Goal: Navigation & Orientation: Find specific page/section

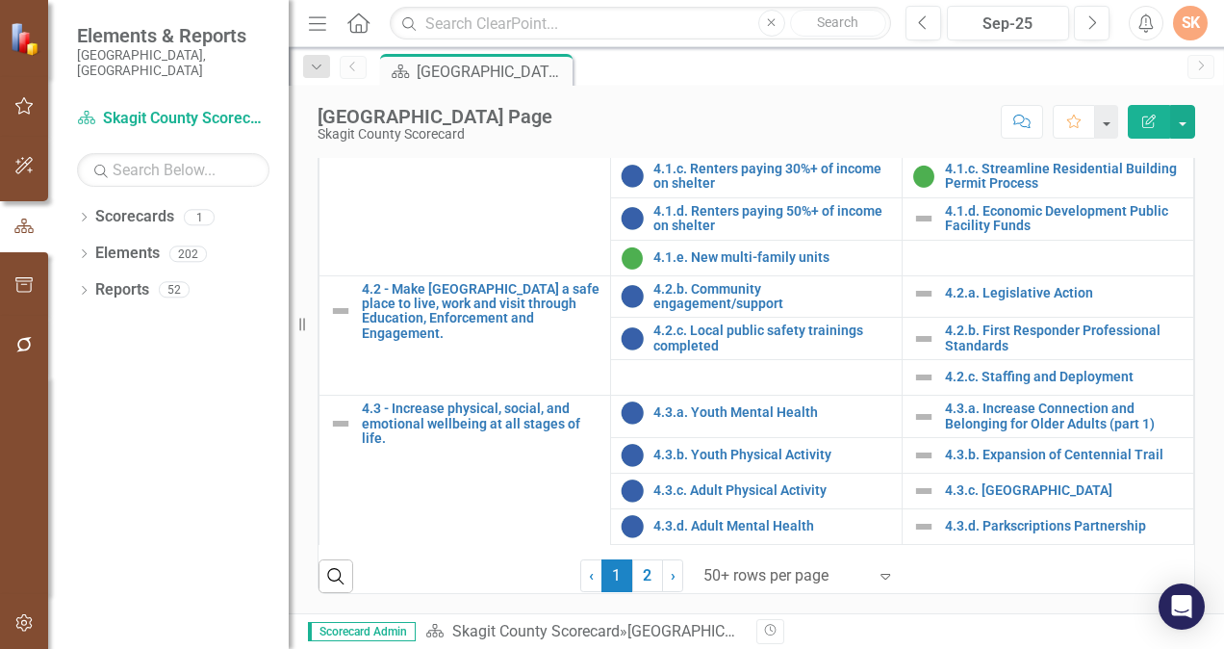
scroll to position [2184, 0]
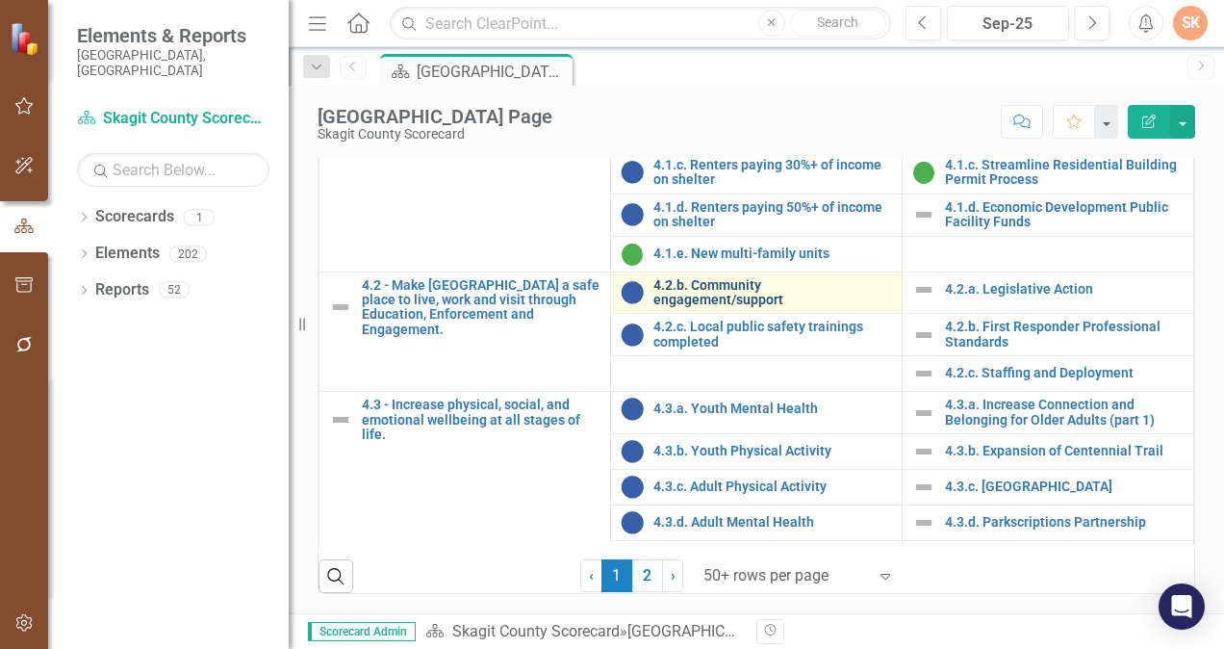
click at [737, 308] on link "4.2.b. Community engagement/support" at bounding box center [772, 293] width 239 height 30
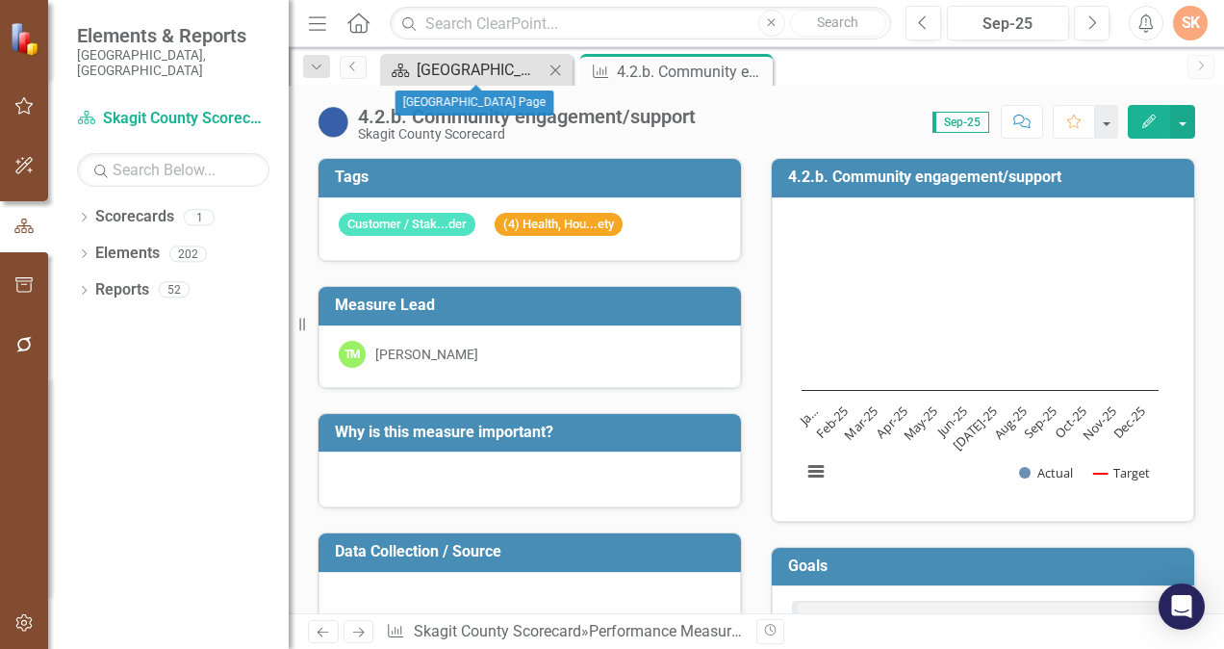
click at [522, 69] on div "[GEOGRAPHIC_DATA] Page" at bounding box center [480, 70] width 127 height 24
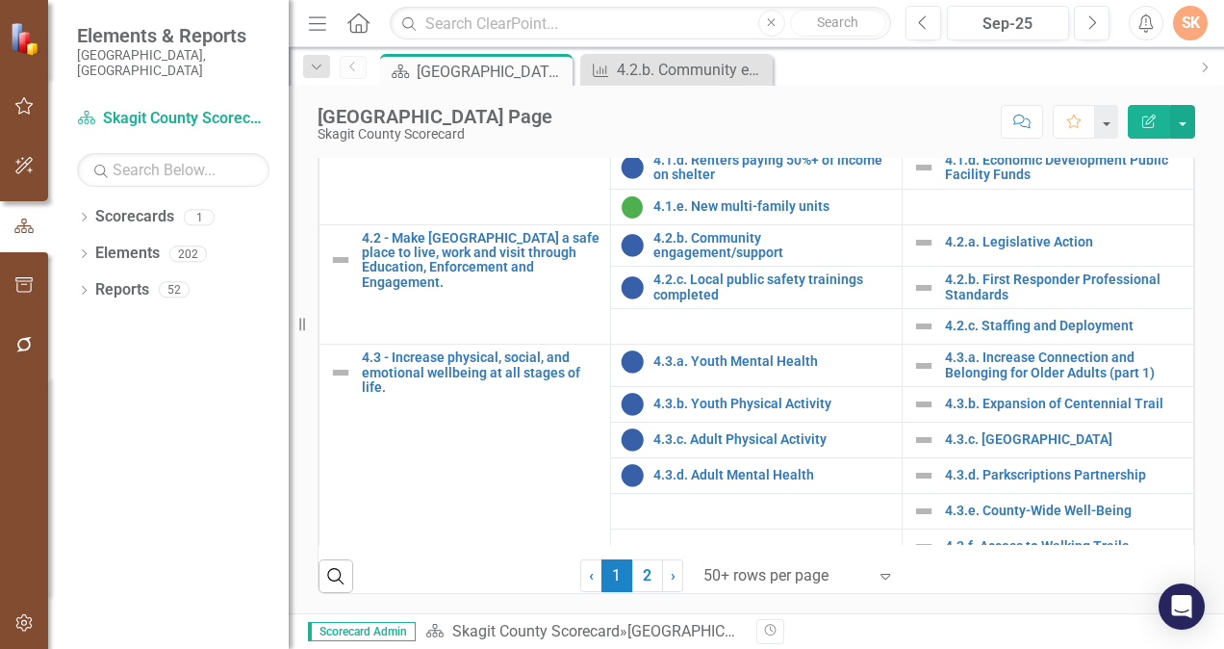
scroll to position [2260, 0]
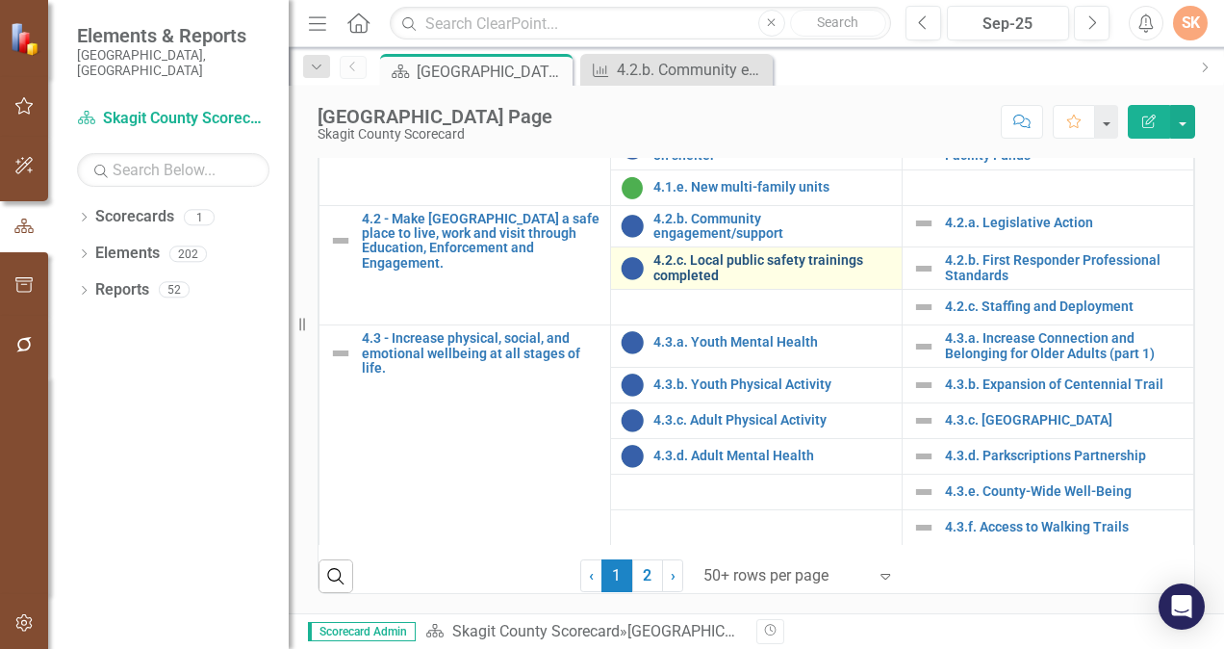
click at [756, 266] on link "4.2.c. Local public safety trainings completed" at bounding box center [772, 268] width 239 height 30
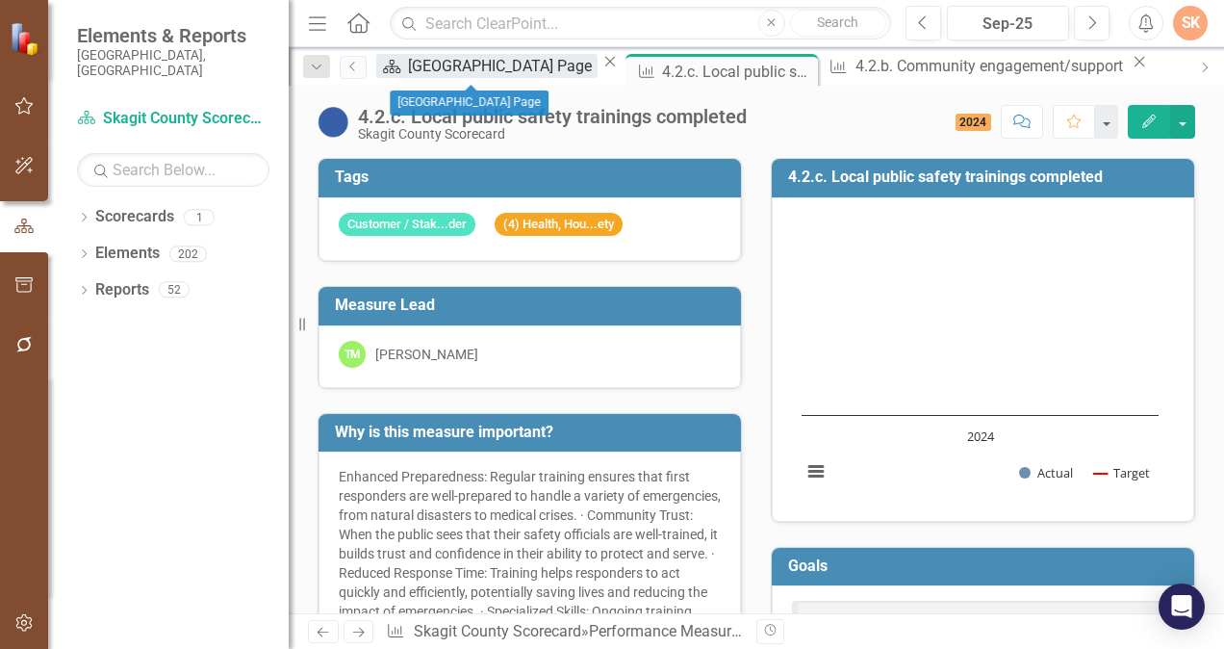
click at [497, 64] on div "[GEOGRAPHIC_DATA] Page" at bounding box center [503, 66] width 190 height 24
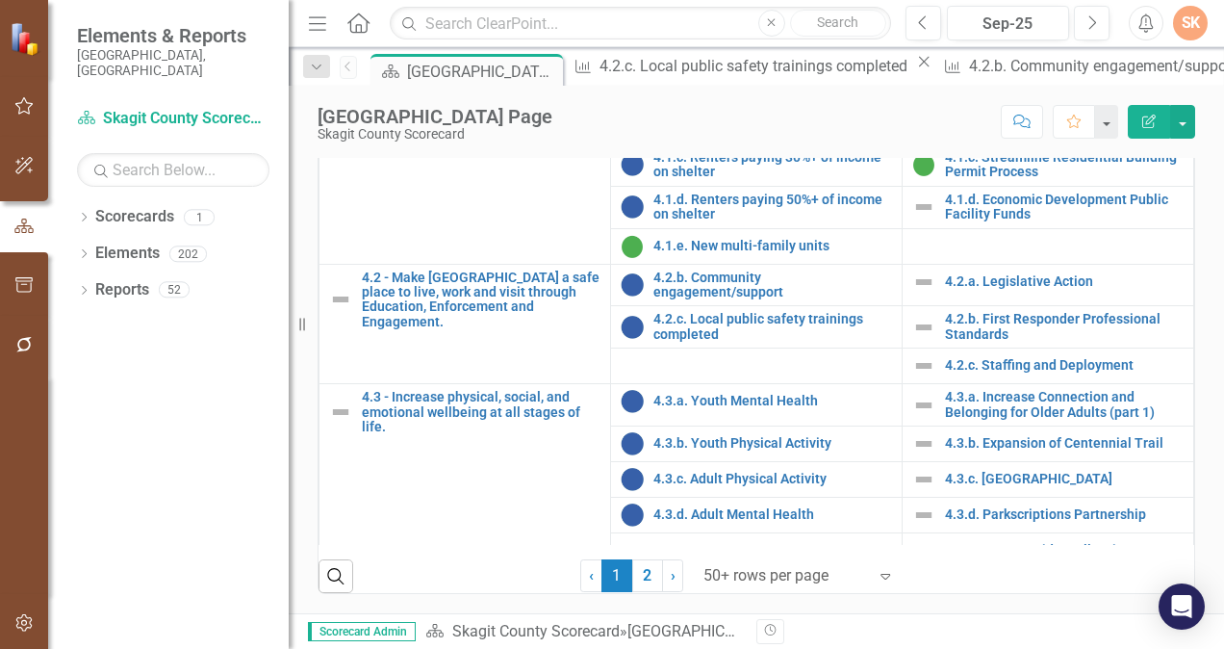
scroll to position [2260, 0]
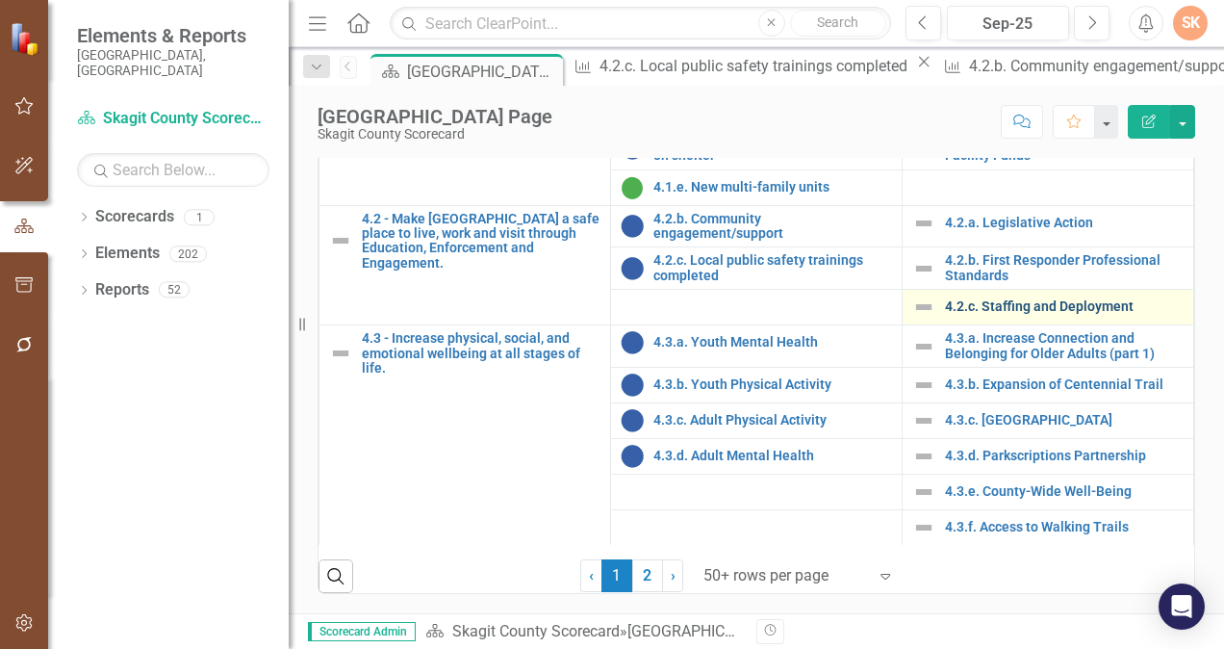
click at [987, 301] on link "4.2.c. Staffing and Deployment" at bounding box center [1064, 306] width 239 height 14
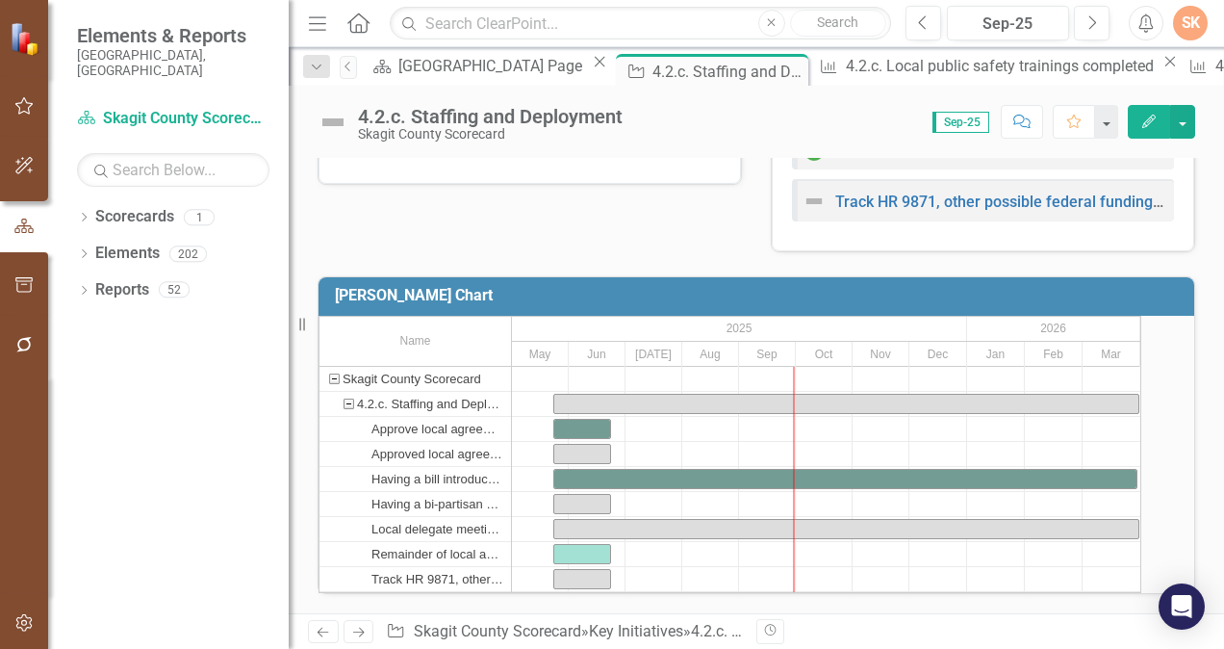
scroll to position [951, 0]
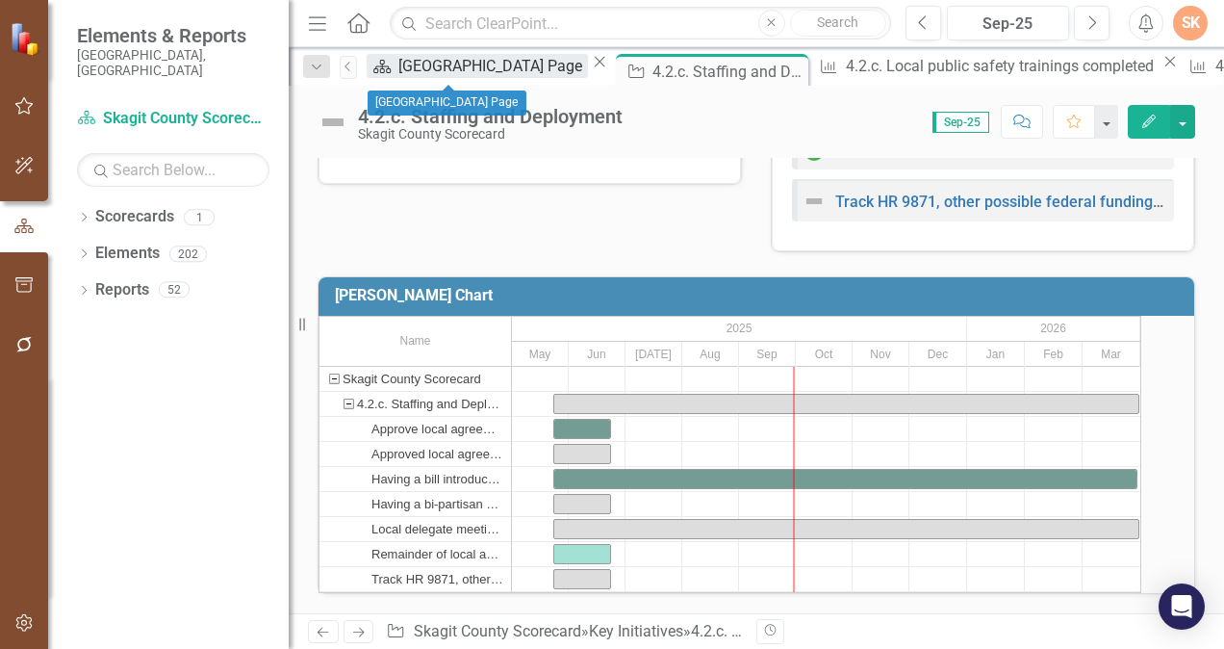
click at [460, 63] on div "[GEOGRAPHIC_DATA] Page" at bounding box center [493, 66] width 190 height 24
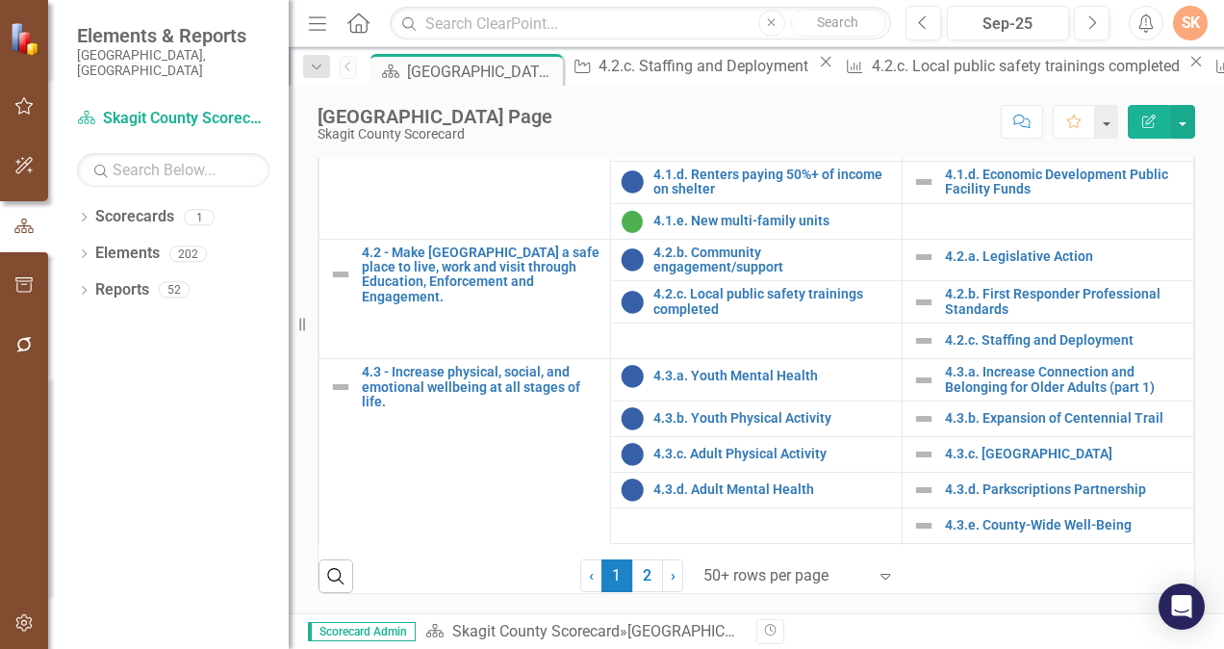
scroll to position [2225, 0]
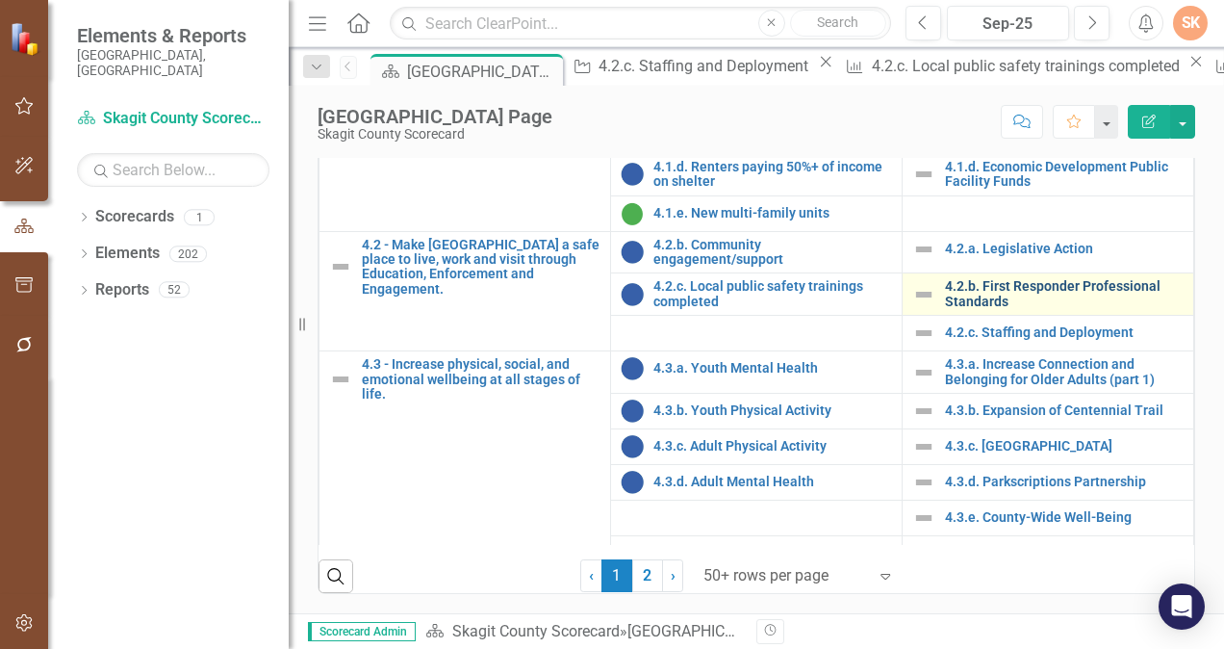
click at [1066, 306] on link "4.2.b. First Responder Professional Standards" at bounding box center [1064, 294] width 239 height 30
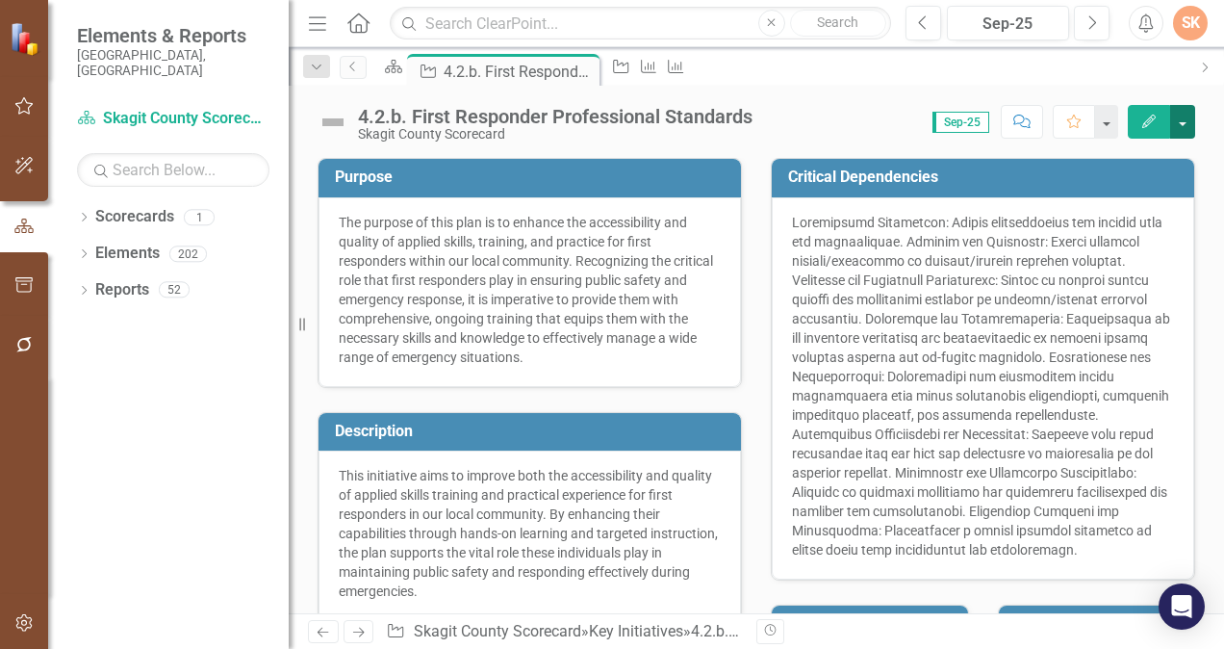
click at [1187, 118] on button "button" at bounding box center [1182, 122] width 25 height 34
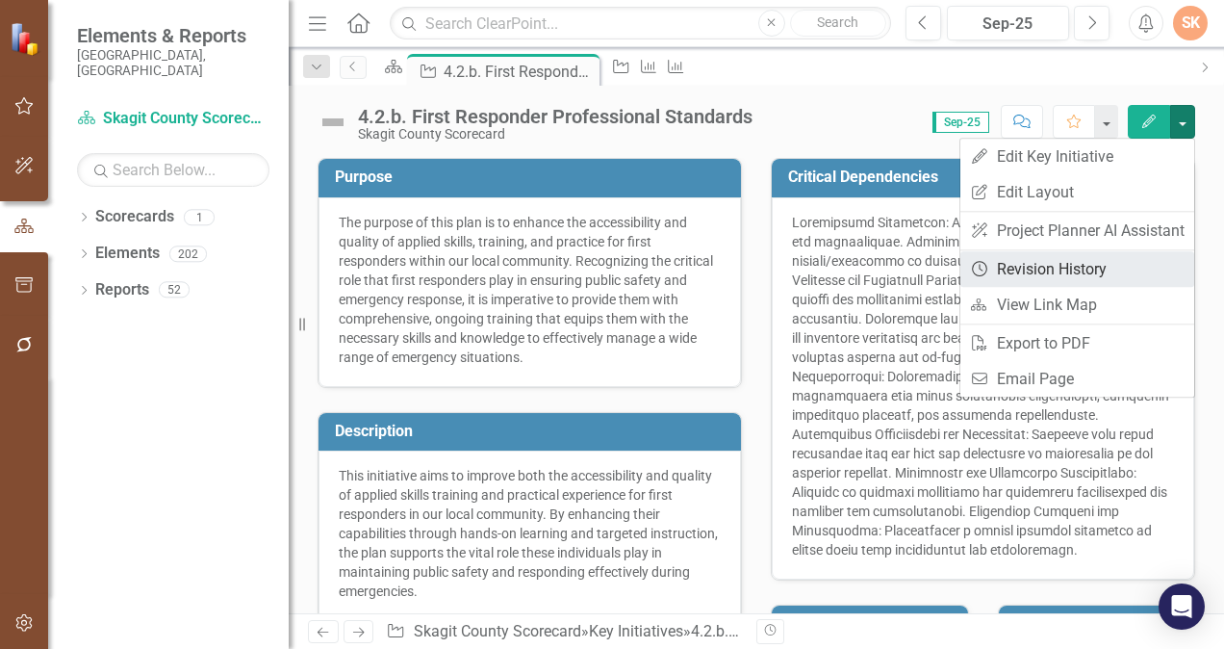
click at [1075, 266] on link "Revision History Revision History" at bounding box center [1077, 269] width 234 height 36
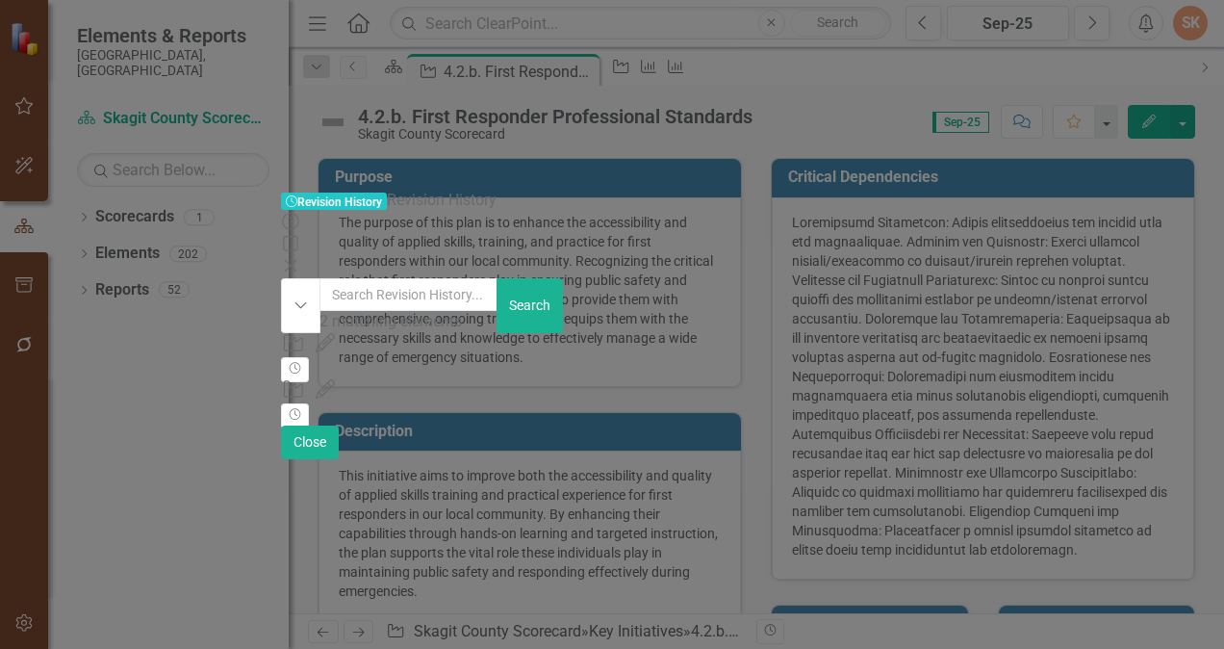
click at [300, 258] on icon "Close" at bounding box center [290, 265] width 19 height 15
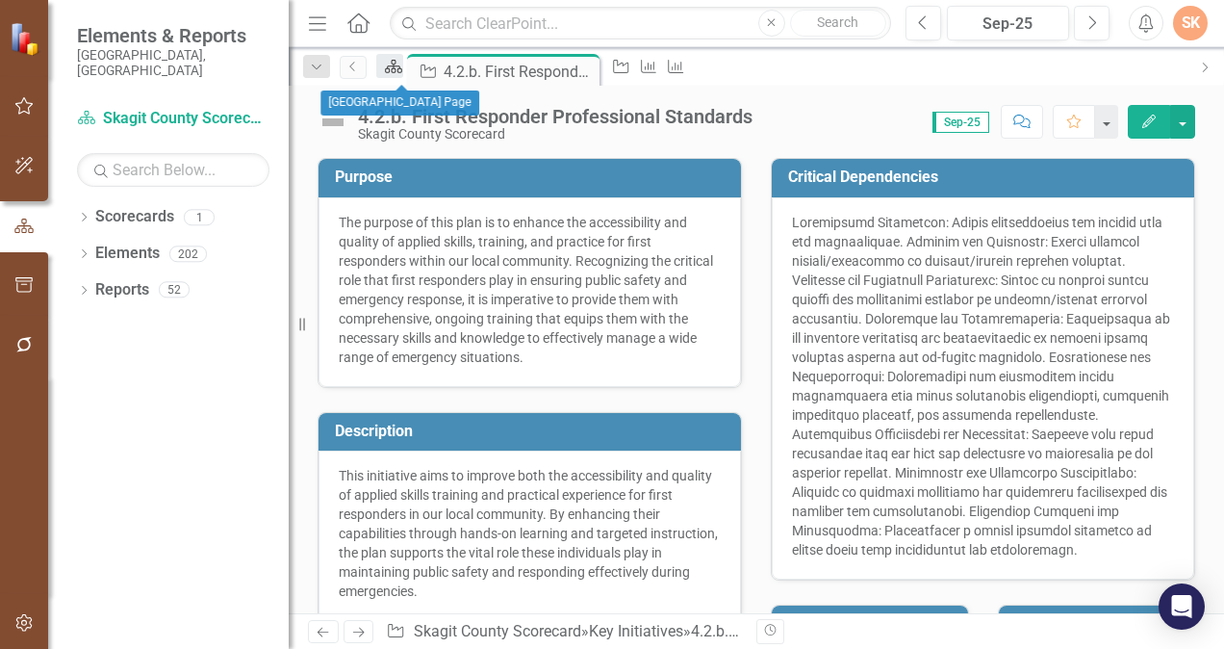
click at [403, 74] on icon "Scorecard" at bounding box center [393, 66] width 19 height 15
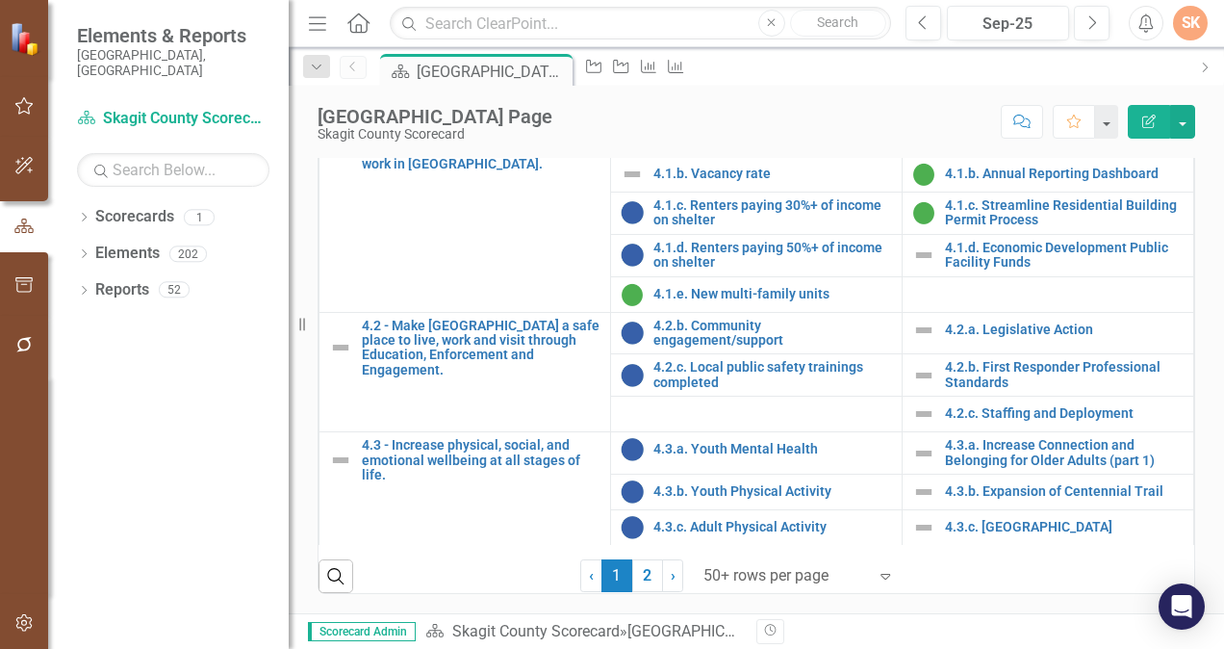
scroll to position [2260, 0]
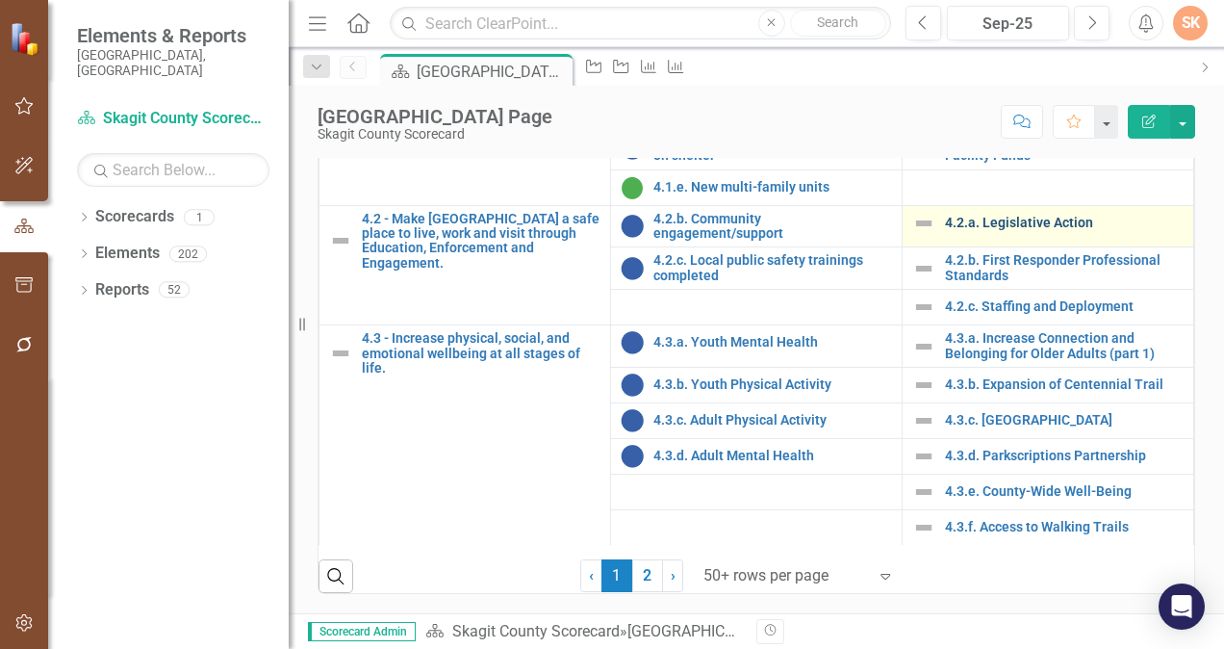
click at [1058, 230] on link "4.2.a. Legislative Action" at bounding box center [1064, 223] width 239 height 14
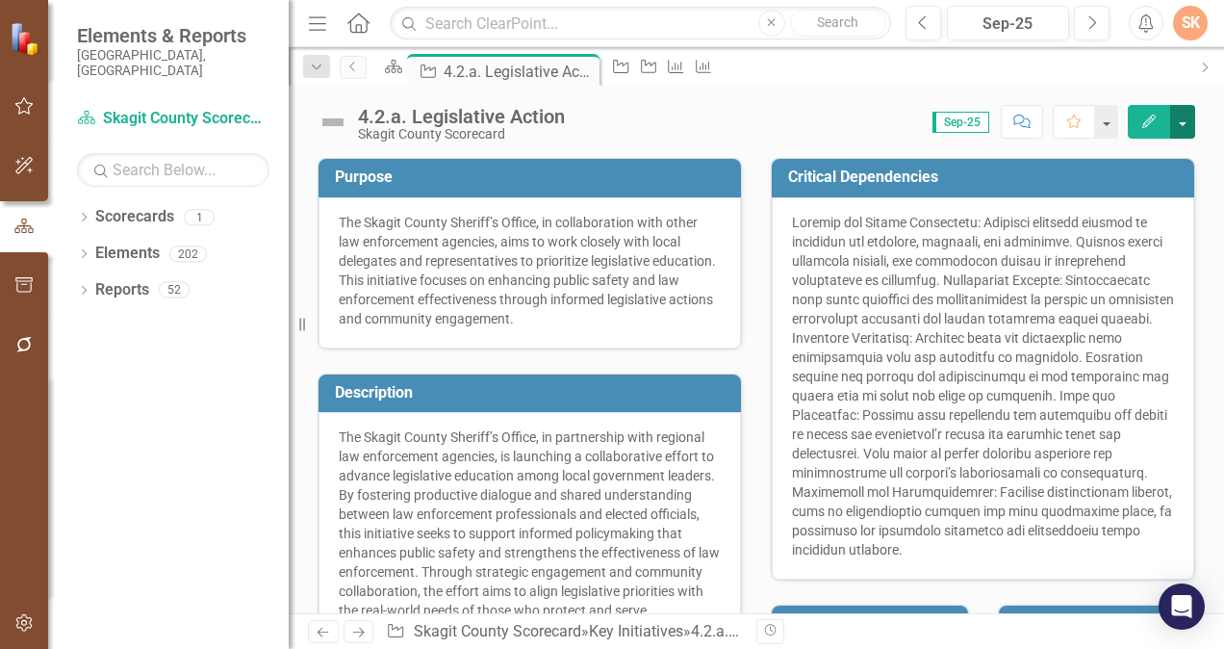
click at [1191, 115] on button "button" at bounding box center [1182, 122] width 25 height 34
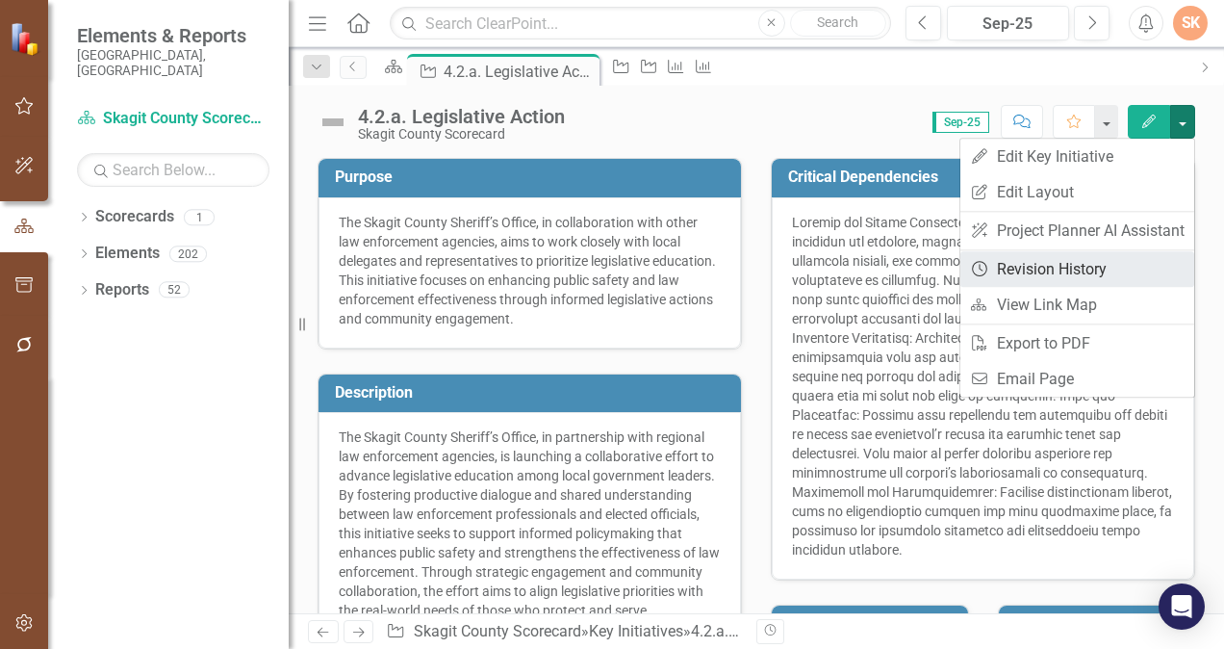
click at [1096, 275] on link "Revision History Revision History" at bounding box center [1077, 269] width 234 height 36
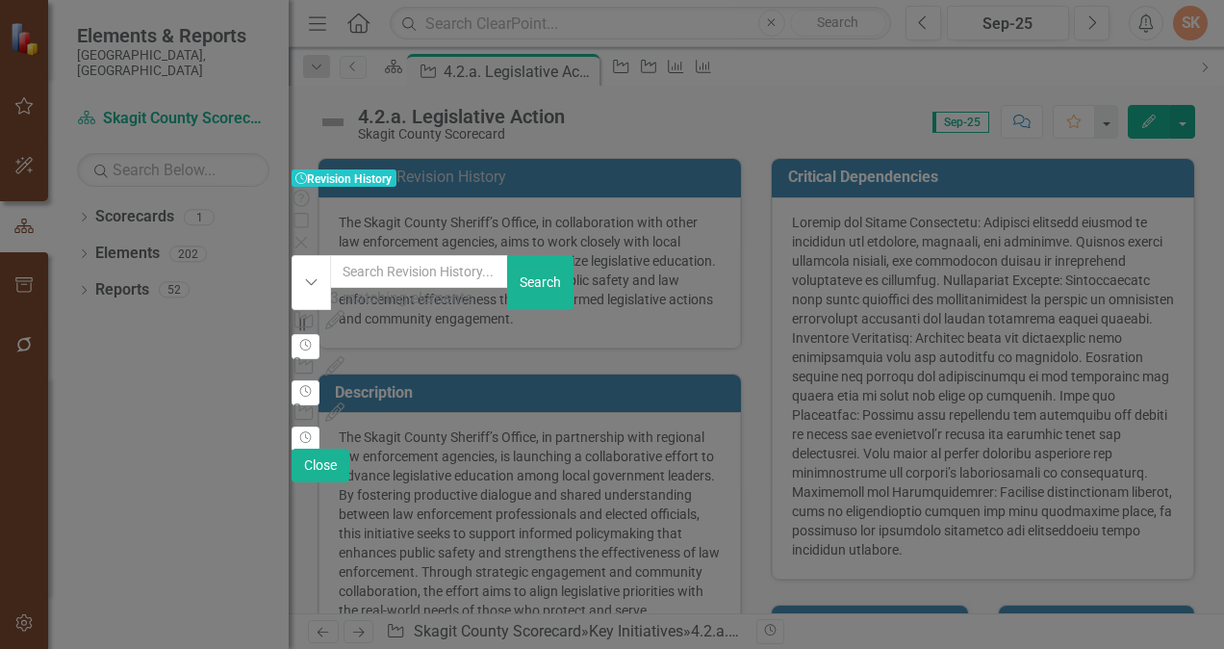
click at [311, 235] on icon "Close" at bounding box center [301, 242] width 19 height 15
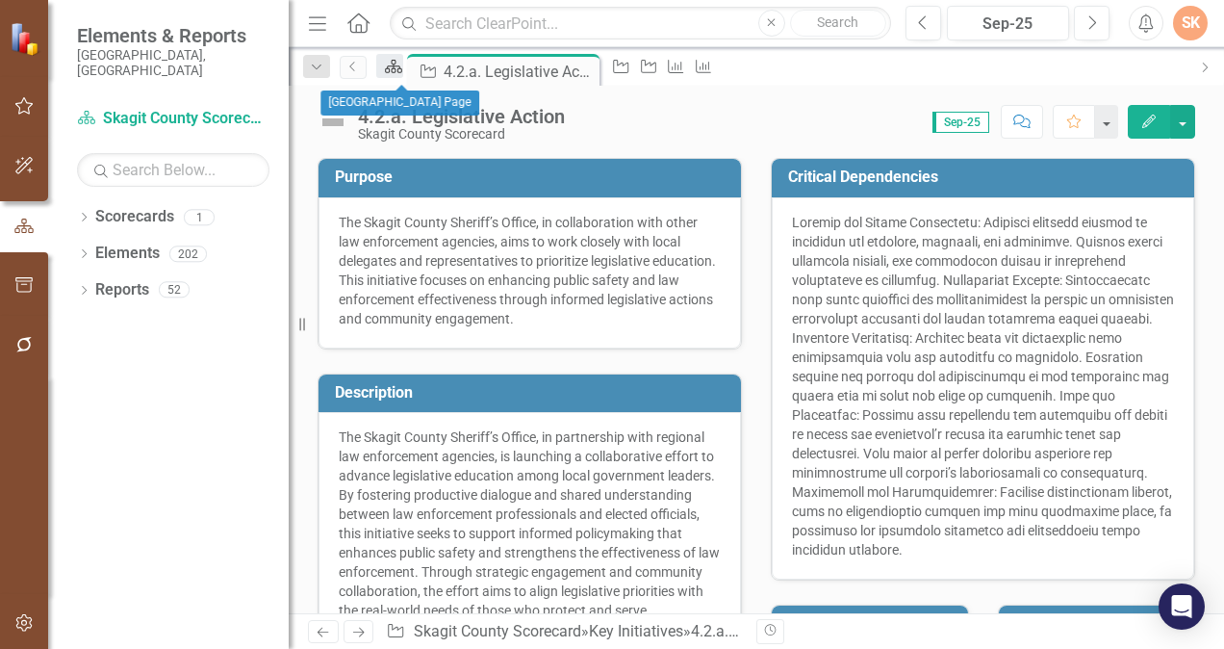
click at [403, 70] on icon "Scorecard" at bounding box center [393, 66] width 19 height 15
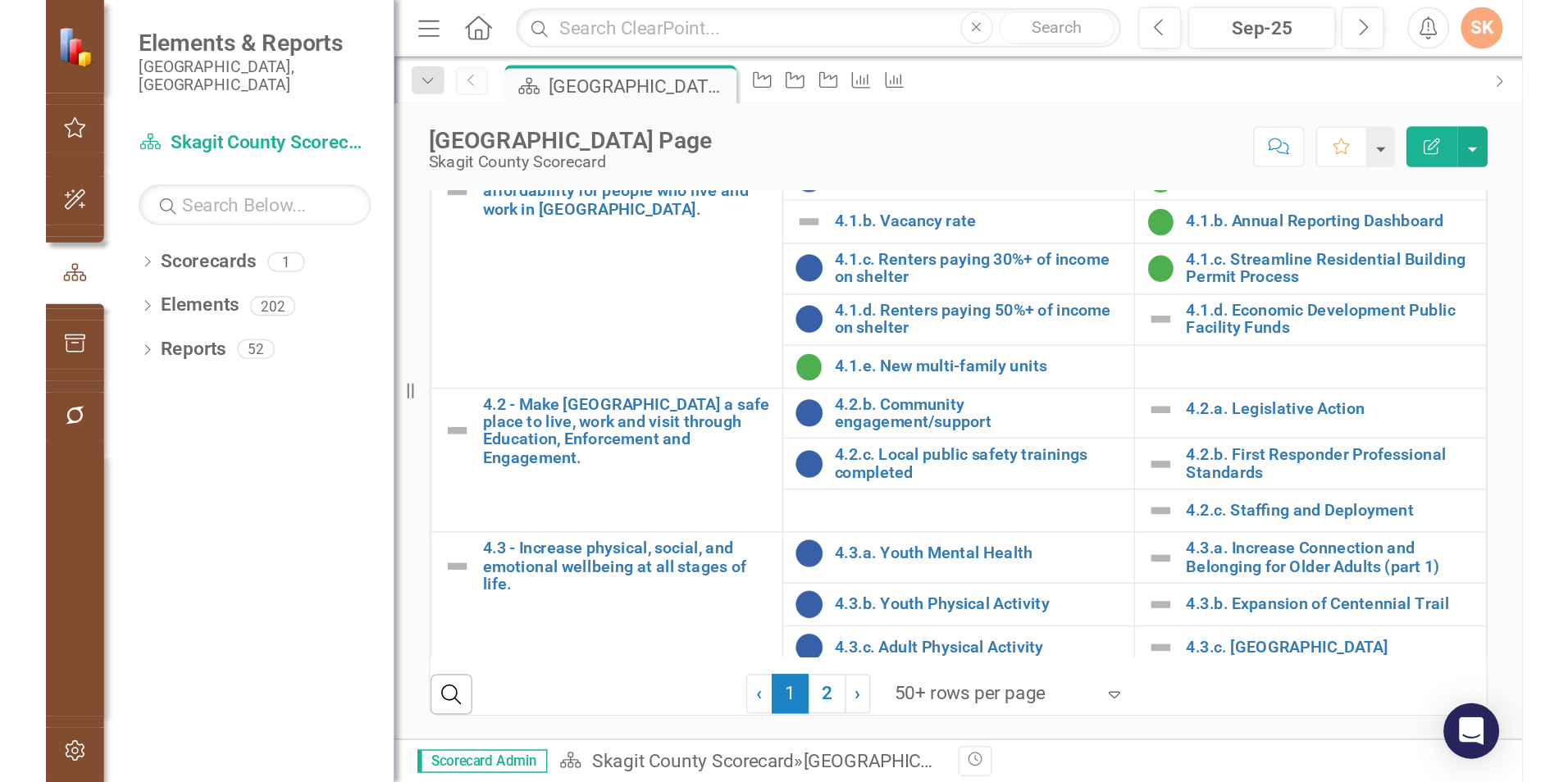
scroll to position [1925, 0]
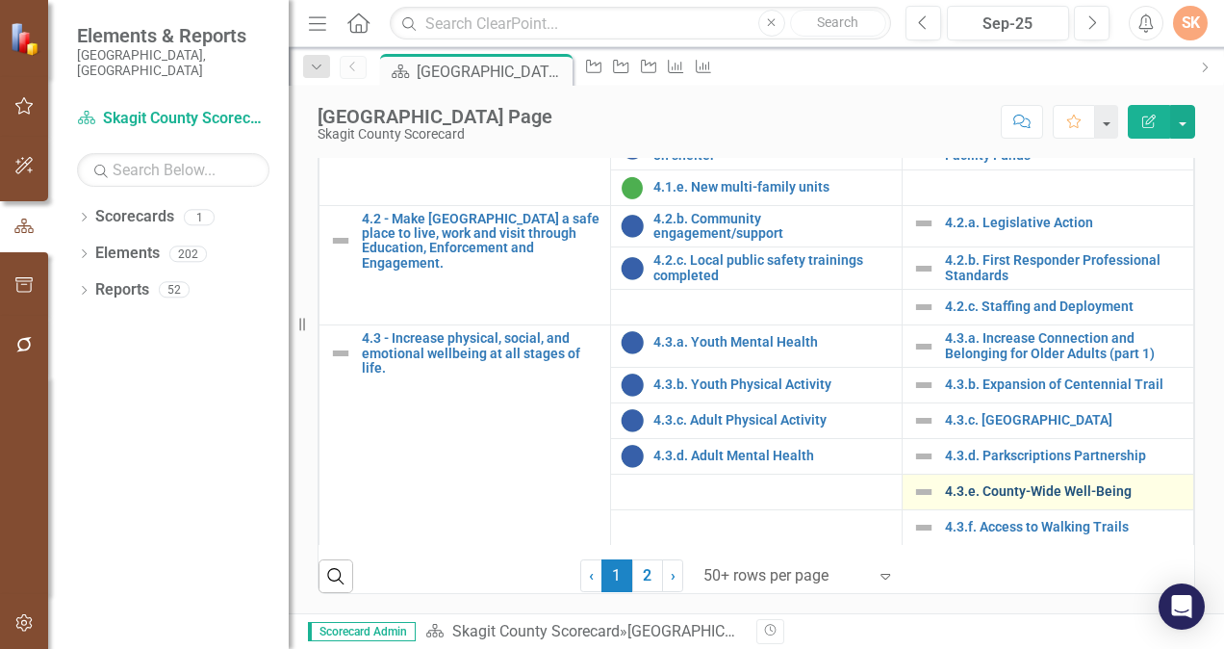
click at [1030, 490] on link "4.3.e. County-Wide Well-Being" at bounding box center [1064, 491] width 239 height 14
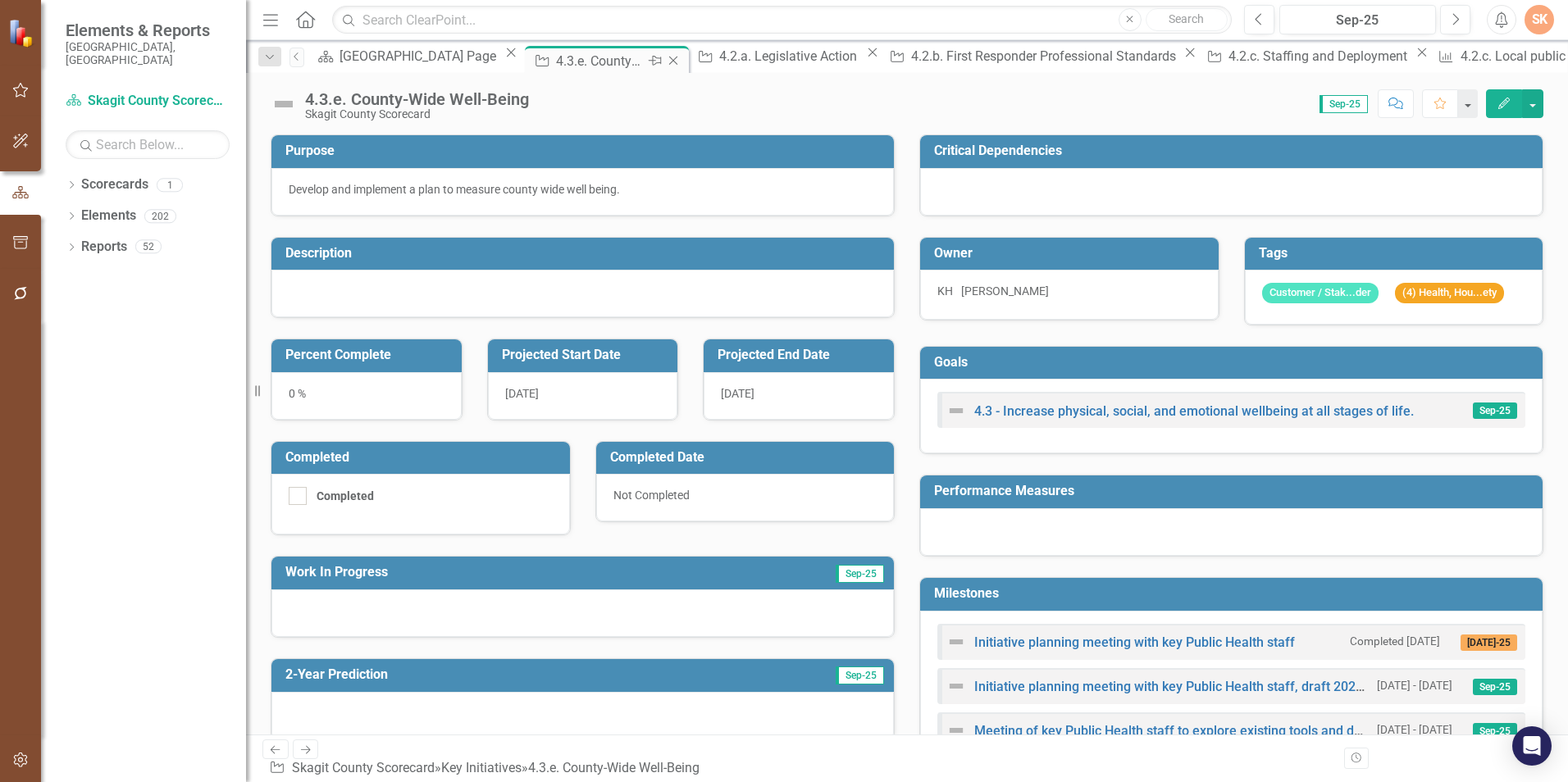
click at [665, 64] on icon "Close" at bounding box center [672, 60] width 16 height 13
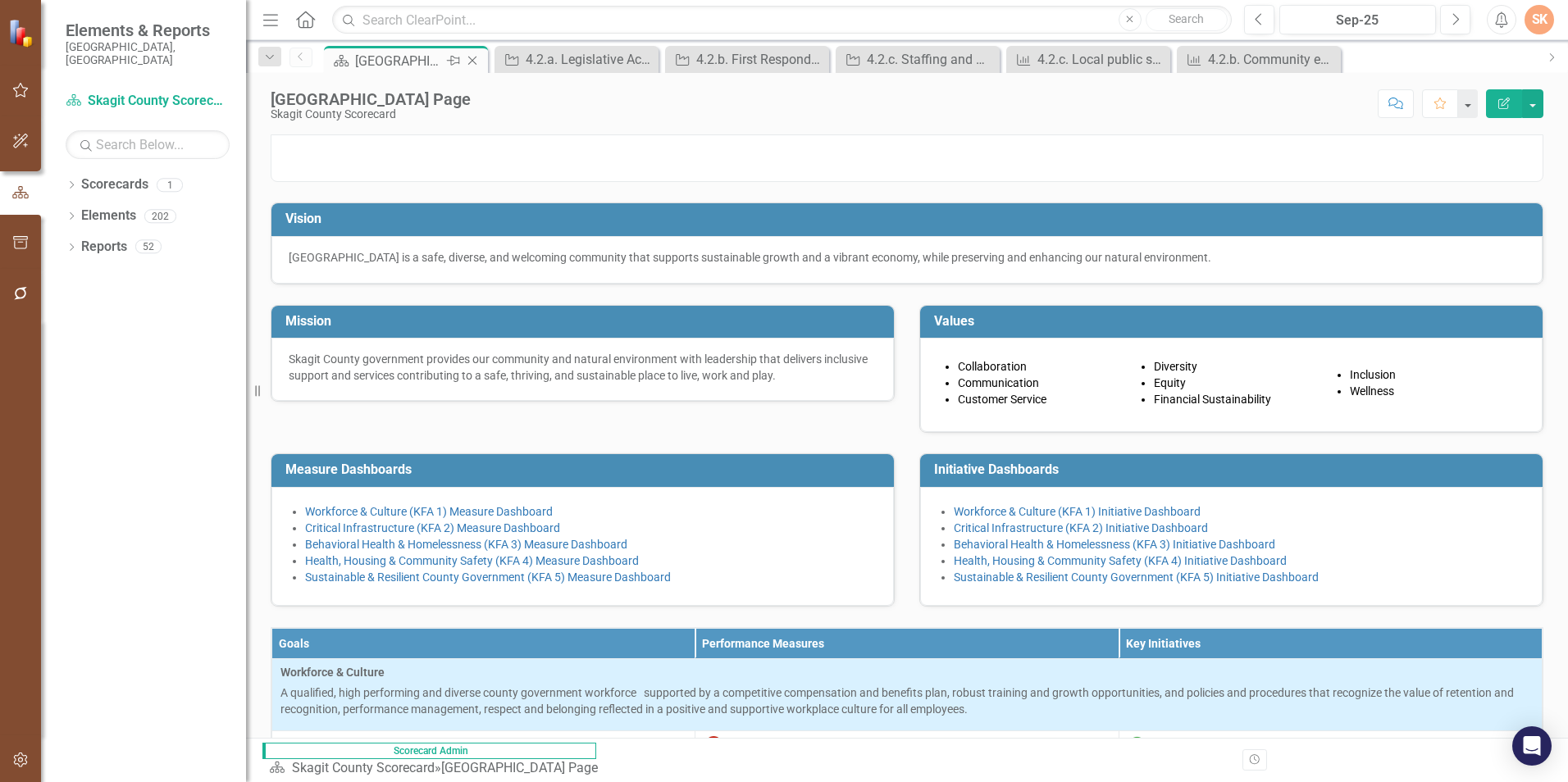
click at [395, 64] on div "[GEOGRAPHIC_DATA] Page" at bounding box center [399, 61] width 88 height 20
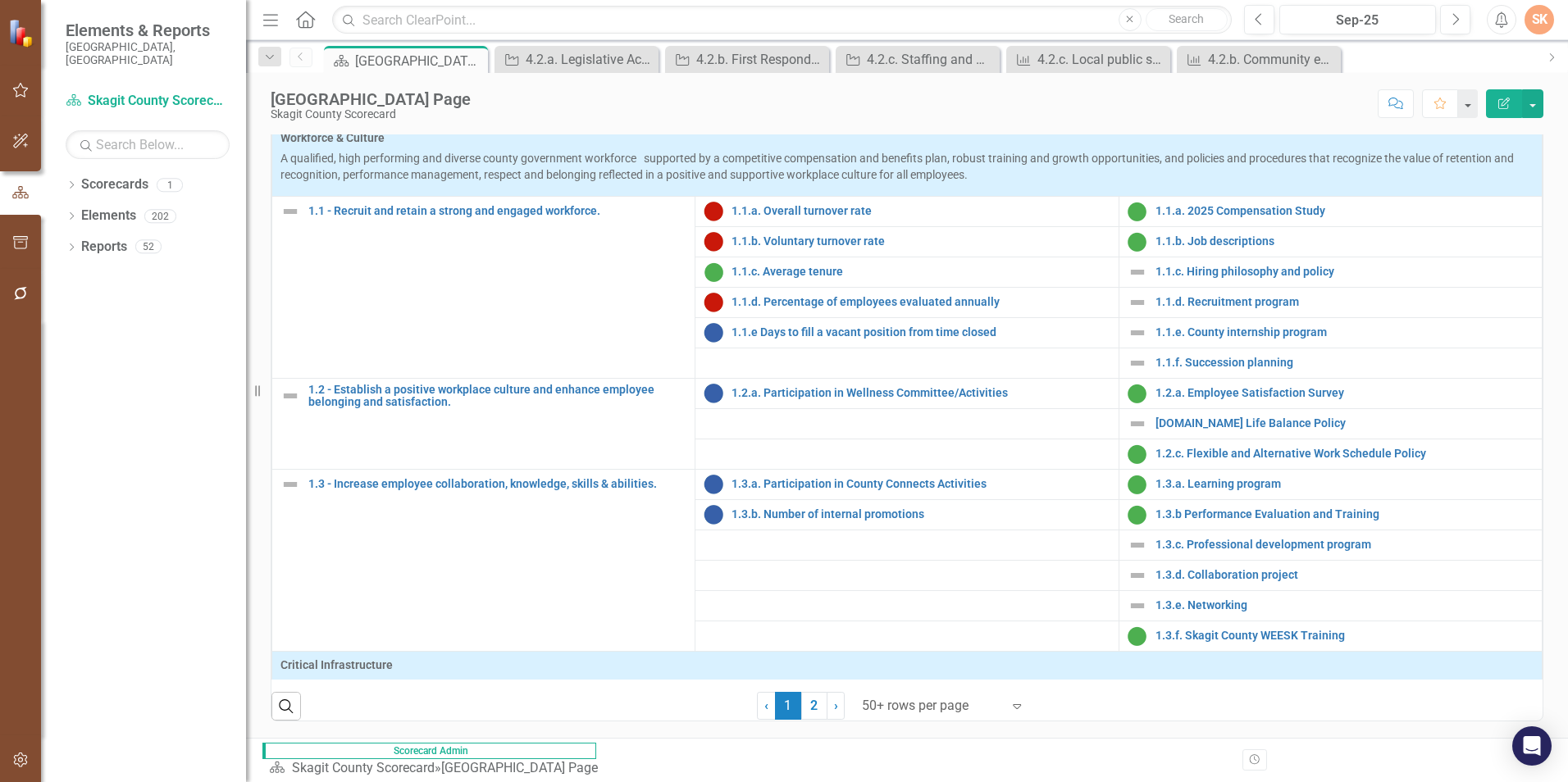
click at [750, 125] on div "[GEOGRAPHIC_DATA] Page Skagit County Scorecard Score: N/A Sep-25 Completed Comm…" at bounding box center [907, 405] width 1322 height 664
click at [1042, 54] on icon "Close" at bounding box center [1325, 60] width 16 height 13
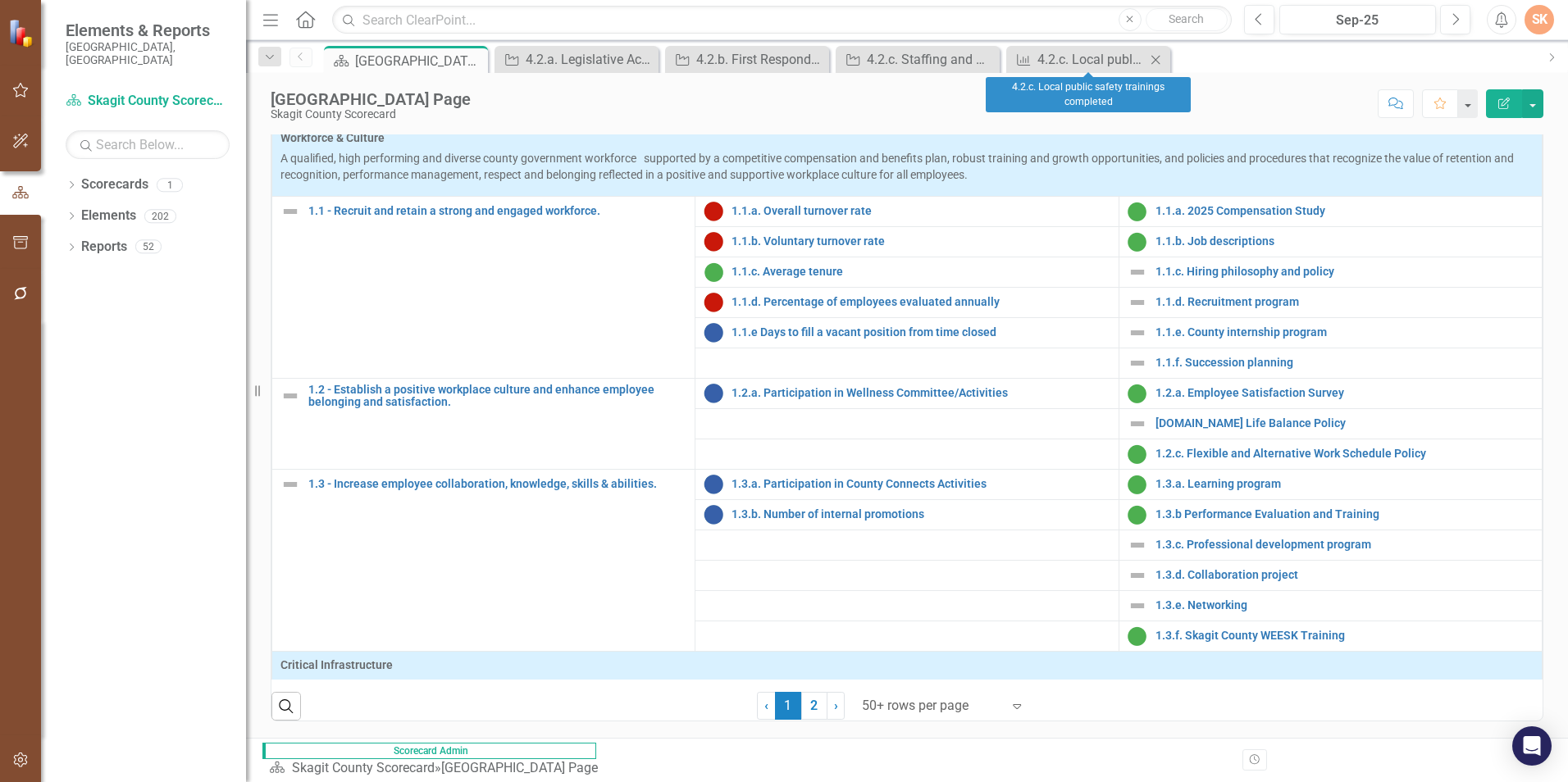
click at [1042, 54] on icon "Close" at bounding box center [1155, 60] width 16 height 13
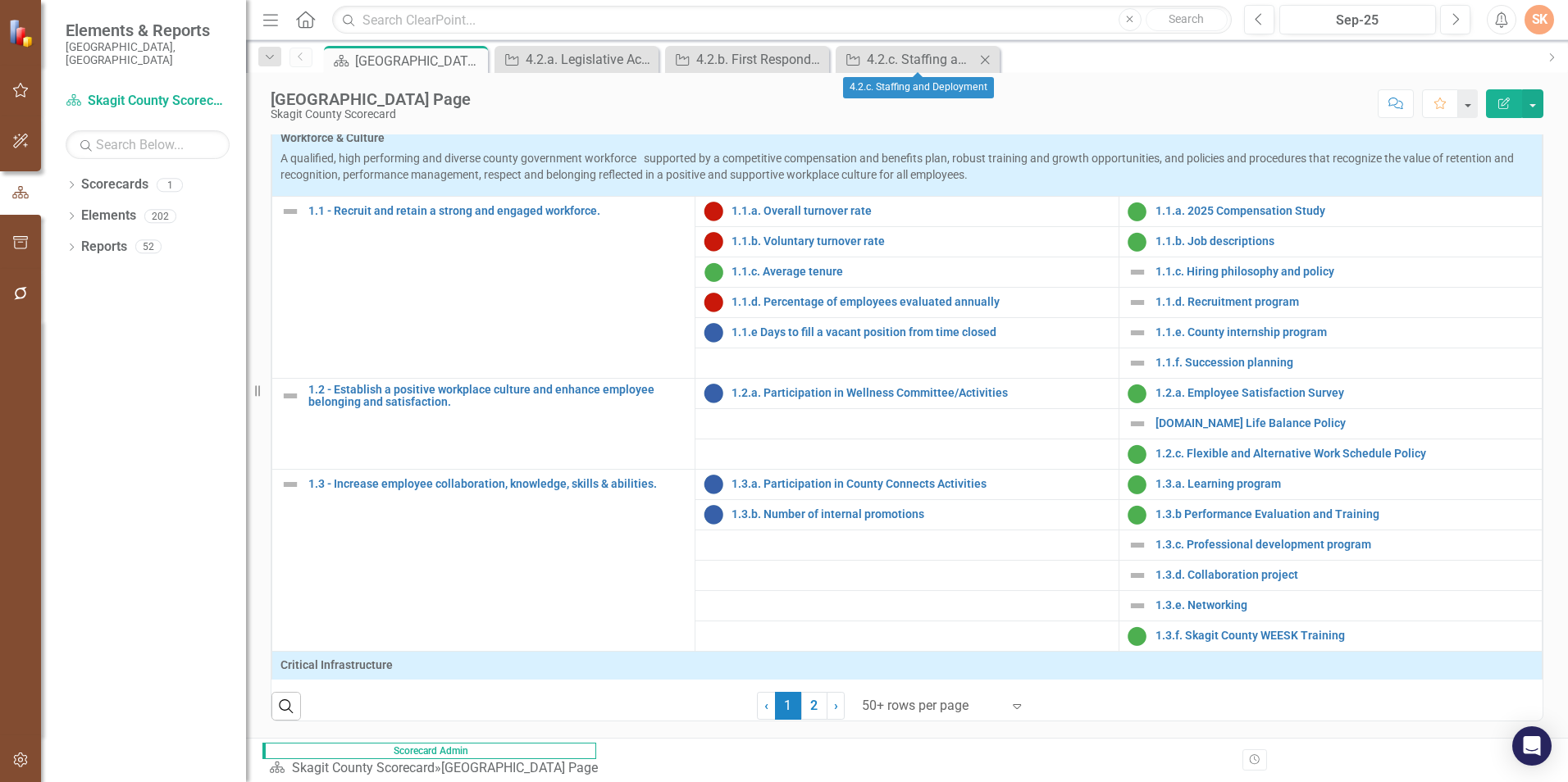
click at [984, 55] on icon "Close" at bounding box center [984, 60] width 16 height 13
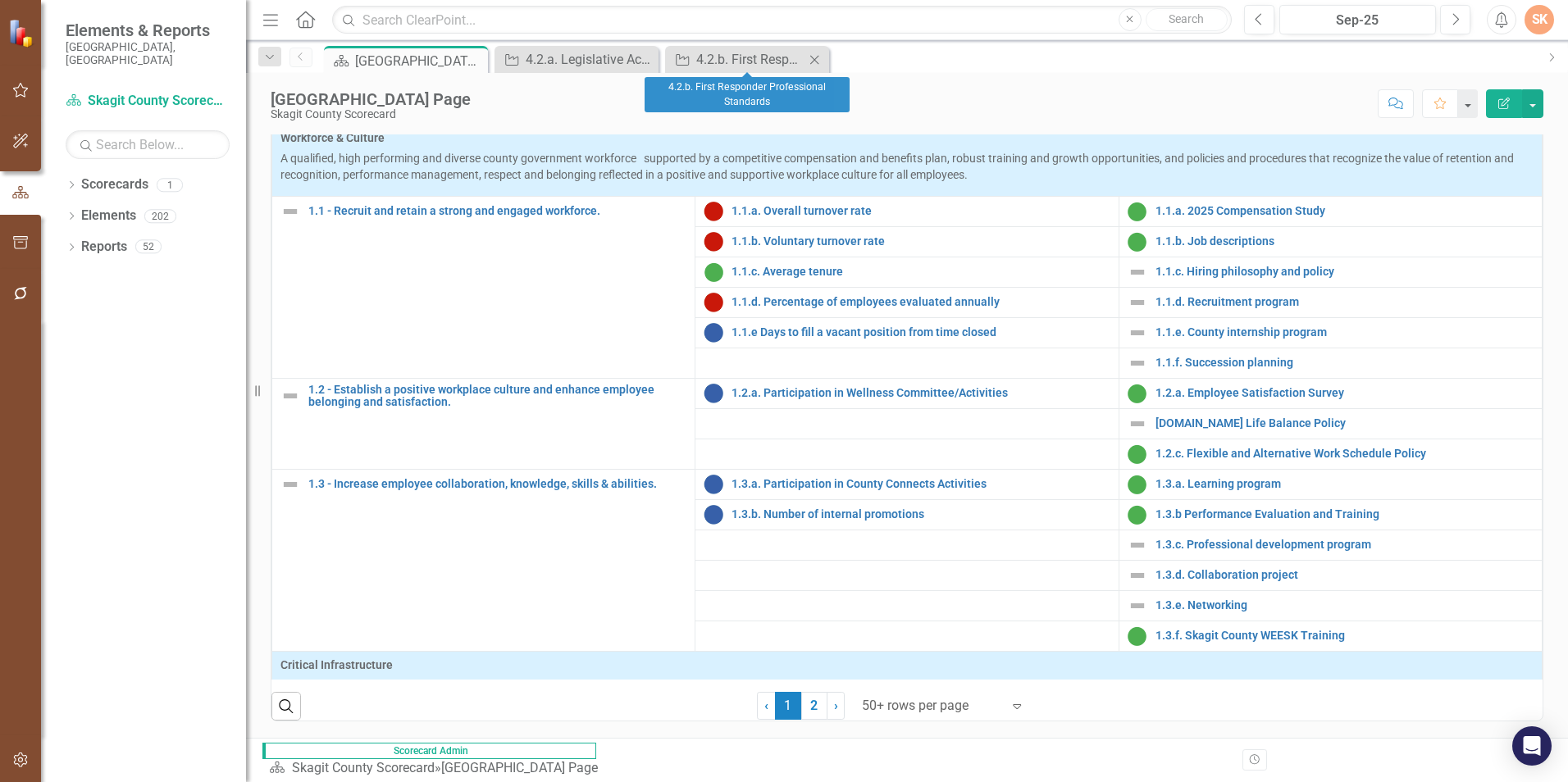
click at [815, 61] on icon "Close" at bounding box center [814, 60] width 16 height 13
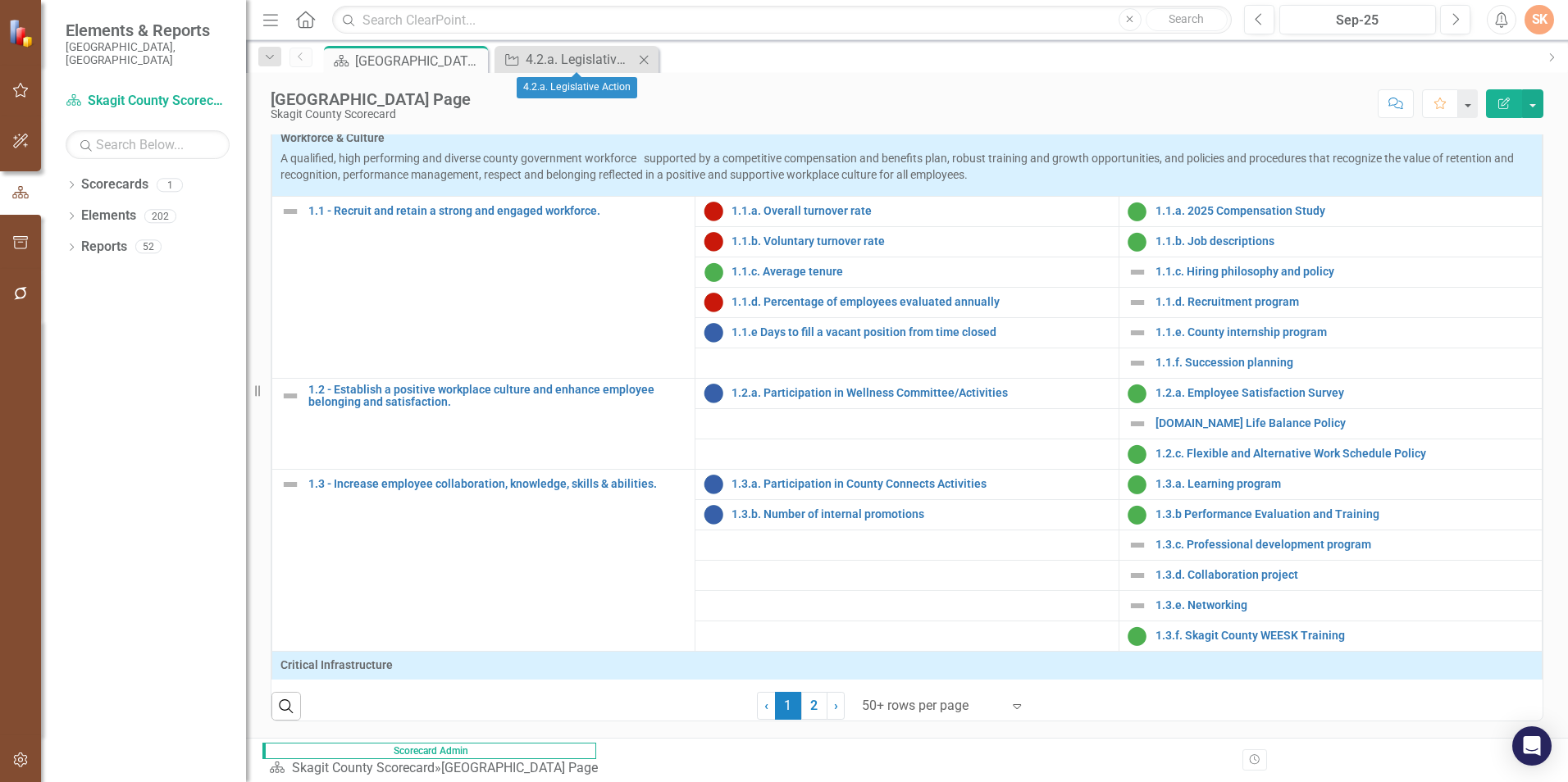
click at [649, 65] on icon "Close" at bounding box center [643, 60] width 16 height 13
click at [649, 65] on div "Scorecard [GEOGRAPHIC_DATA] Page Pin" at bounding box center [924, 59] width 1208 height 26
click at [850, 88] on div "Skagit County Landing Page Skagit County Scorecard Score: N/A Sep-25 Completed …" at bounding box center [907, 98] width 1322 height 49
